Goal: Task Accomplishment & Management: Manage account settings

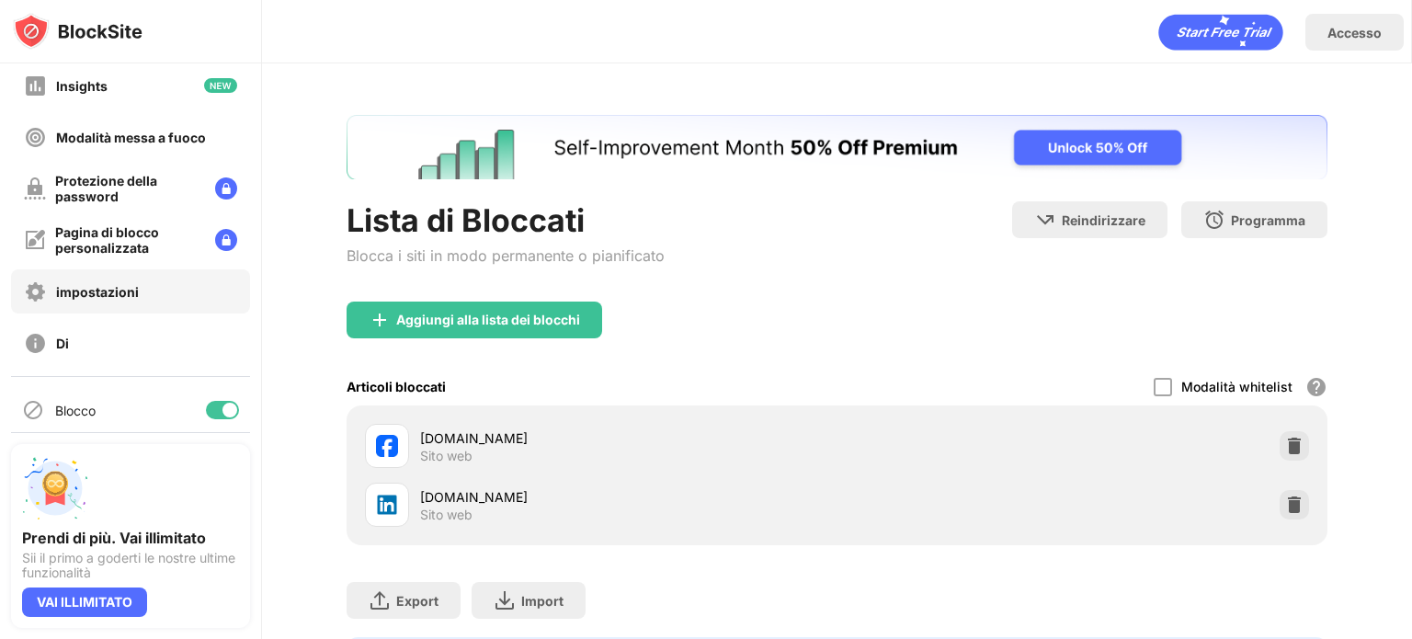
scroll to position [124, 0]
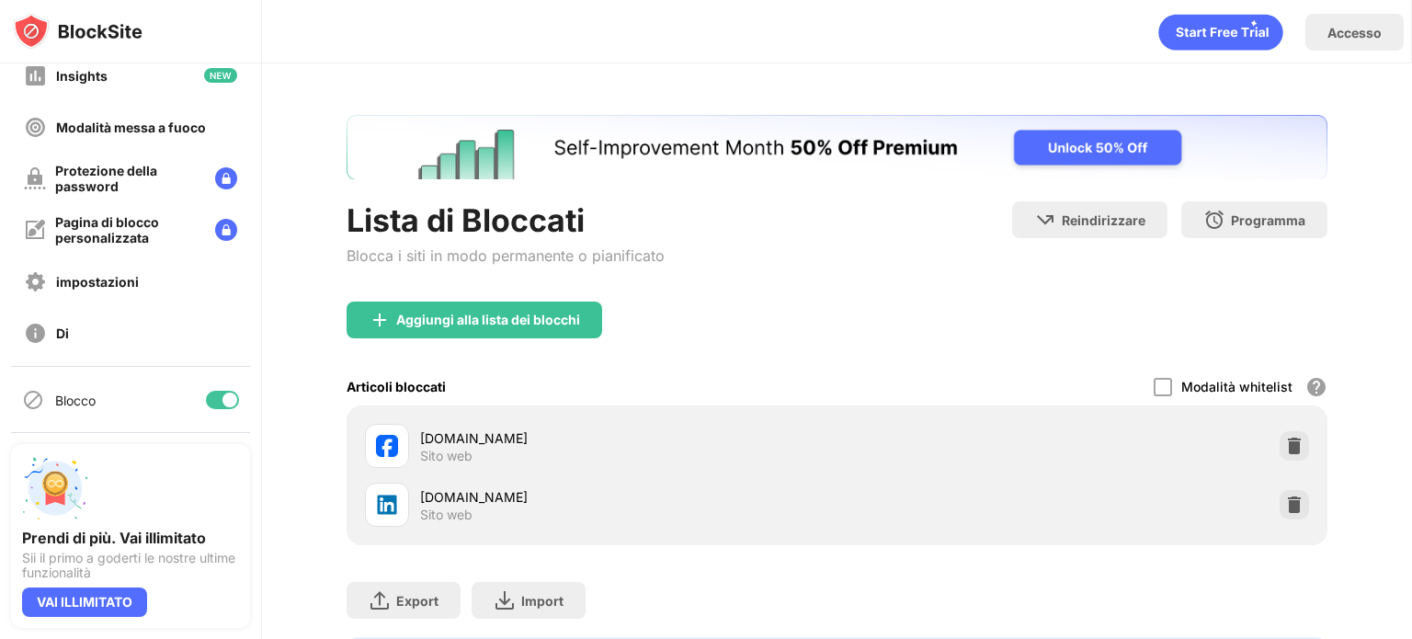
click at [222, 403] on div at bounding box center [229, 399] width 15 height 15
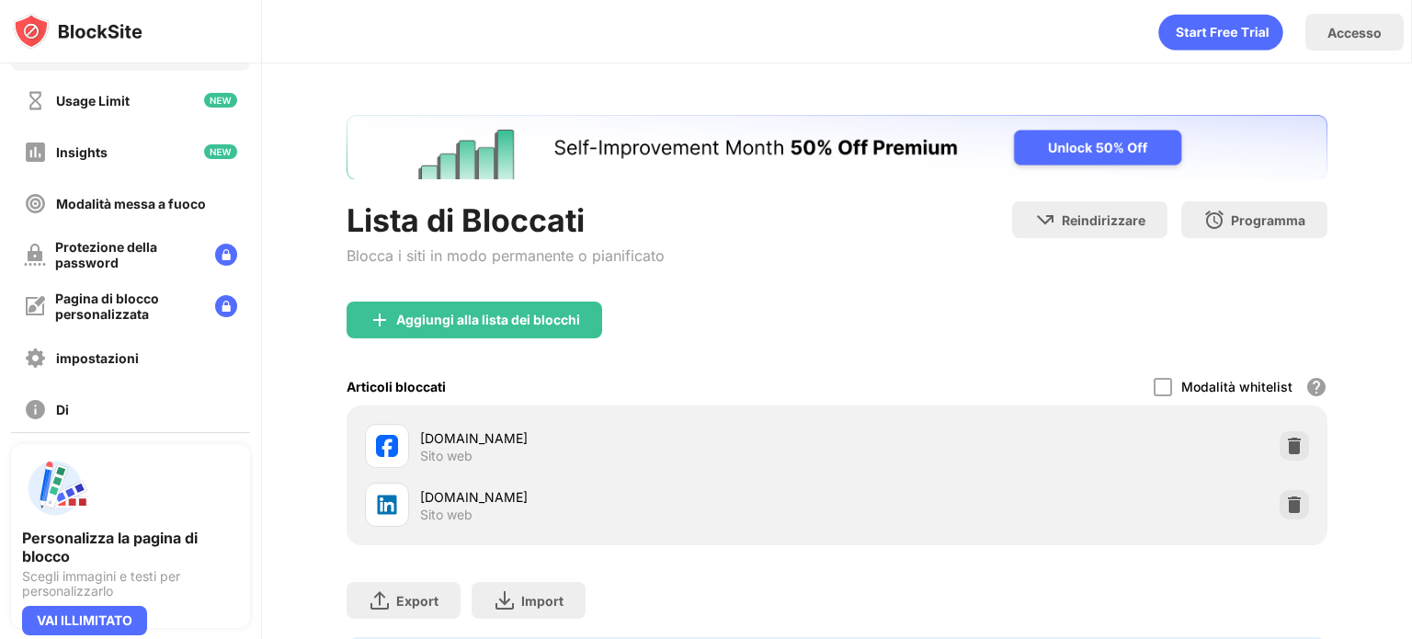
scroll to position [124, 0]
